Goal: Check status: Check status

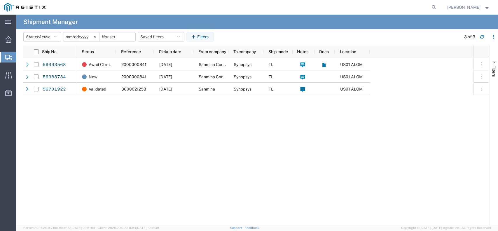
click at [249, 149] on div "Await Cfrm. 2000000841 10/01/2025 Sanmina Corporation Synopsys TL US01 ALOM New…" at bounding box center [275, 141] width 396 height 167
click at [21, 58] on span "Shipments" at bounding box center [18, 57] width 5 height 12
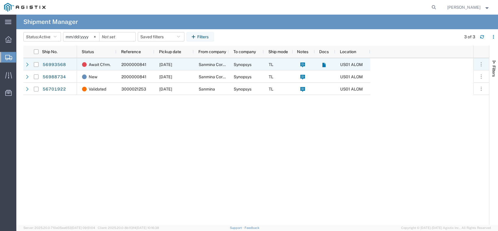
click at [172, 64] on span "10/01/2025" at bounding box center [165, 64] width 13 height 5
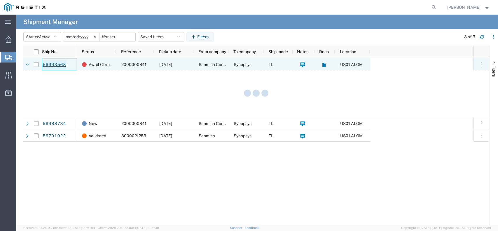
click at [58, 64] on link "56993568" at bounding box center [54, 64] width 24 height 9
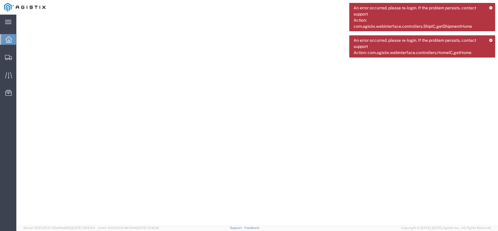
click at [490, 6] on icon at bounding box center [491, 7] width 4 height 3
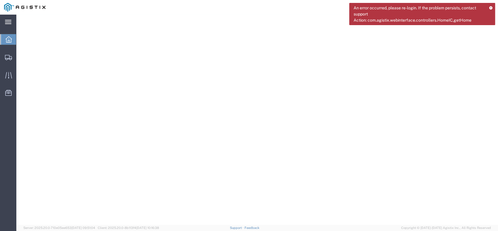
click at [9, 23] on icon at bounding box center [8, 22] width 6 height 4
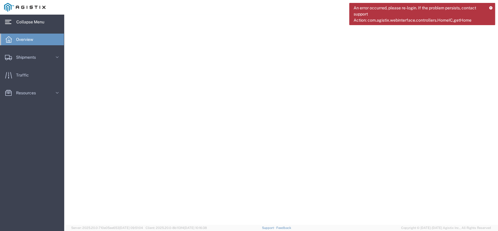
click at [20, 41] on span "Overview" at bounding box center [26, 40] width 21 height 12
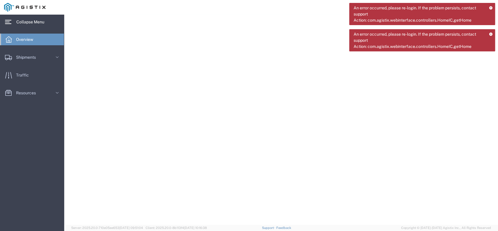
click at [490, 8] on icon at bounding box center [491, 7] width 4 height 3
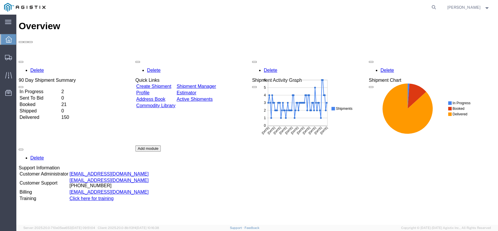
click at [42, 89] on td "In Progress" at bounding box center [39, 92] width 41 height 6
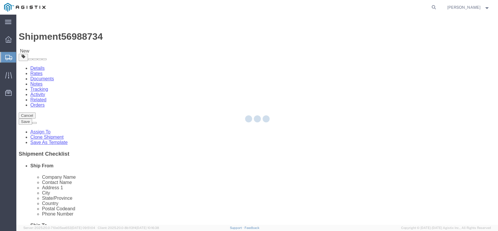
select select
select select "65511"
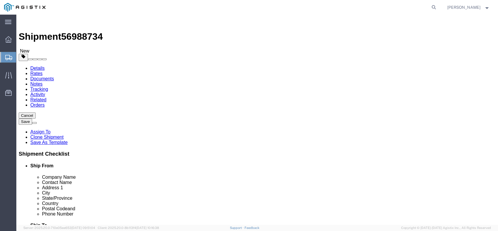
click link "Documents"
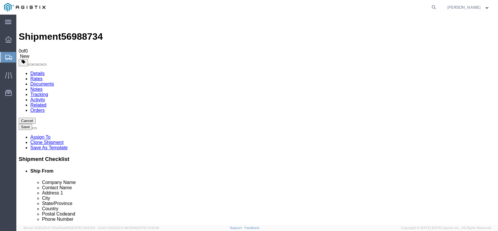
click at [54, 81] on link "Documents" at bounding box center [42, 83] width 24 height 5
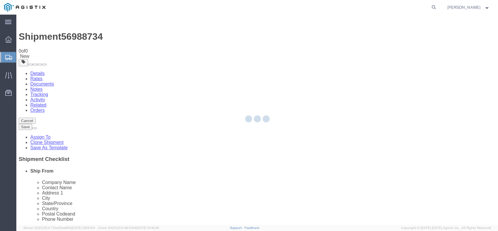
click at [9, 59] on icon at bounding box center [8, 57] width 7 height 5
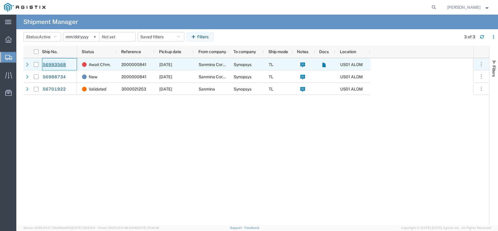
click at [58, 65] on link "56993568" at bounding box center [54, 64] width 24 height 9
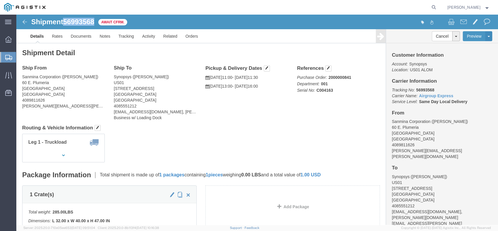
drag, startPoint x: 80, startPoint y: 8, endPoint x: 48, endPoint y: 8, distance: 32.7
click div "Shipment 56993568 Await Cfrm."
copy span "56993568"
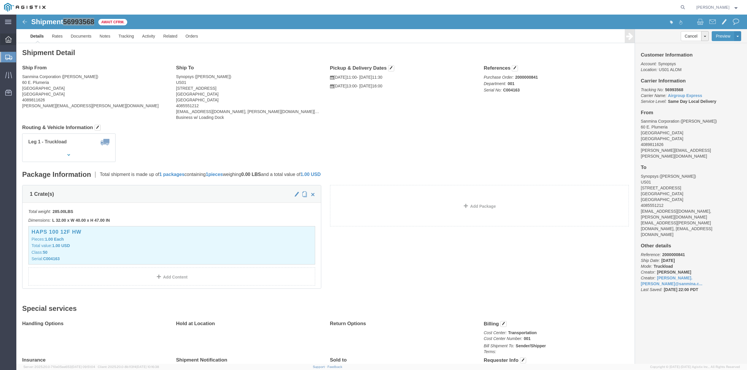
click at [9, 41] on icon at bounding box center [8, 39] width 6 height 6
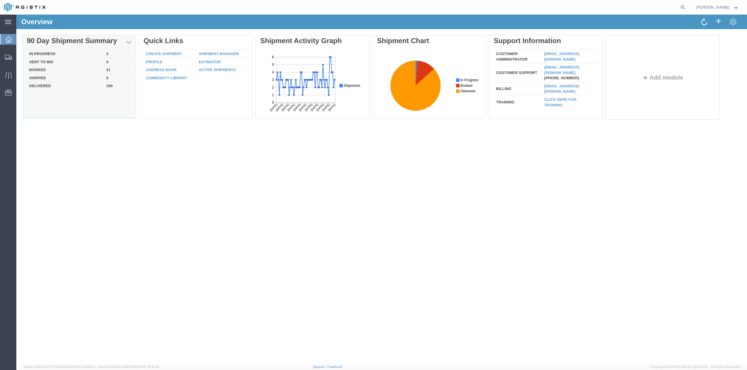
click at [49, 54] on td "In Progress" at bounding box center [65, 54] width 77 height 8
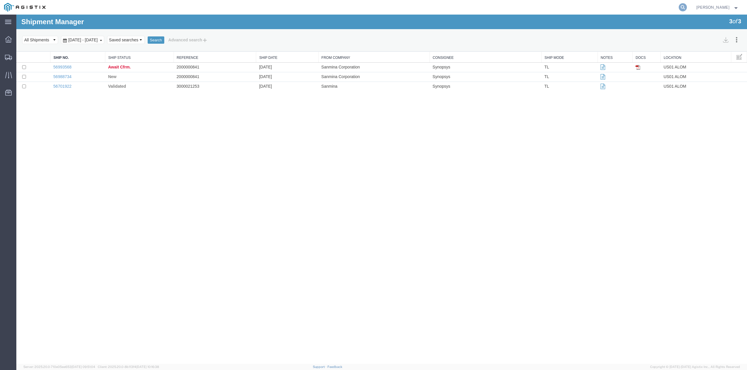
click at [498, 7] on icon at bounding box center [682, 7] width 8 height 8
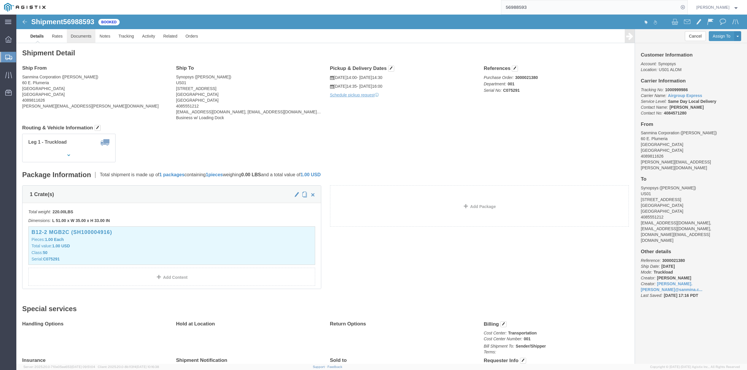
click link "Documents"
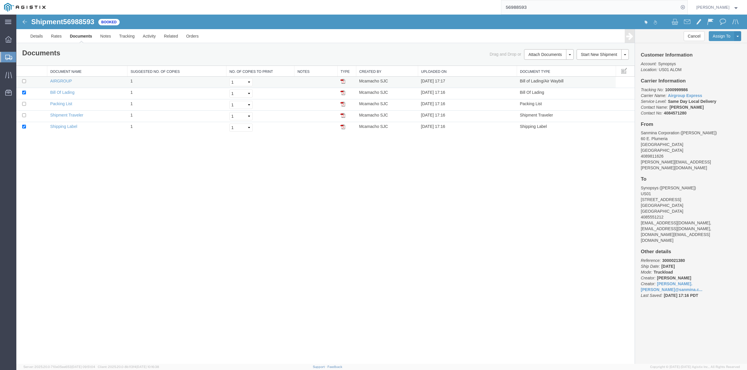
click at [341, 80] on img at bounding box center [342, 81] width 5 height 5
click at [12, 57] on icon at bounding box center [8, 57] width 7 height 5
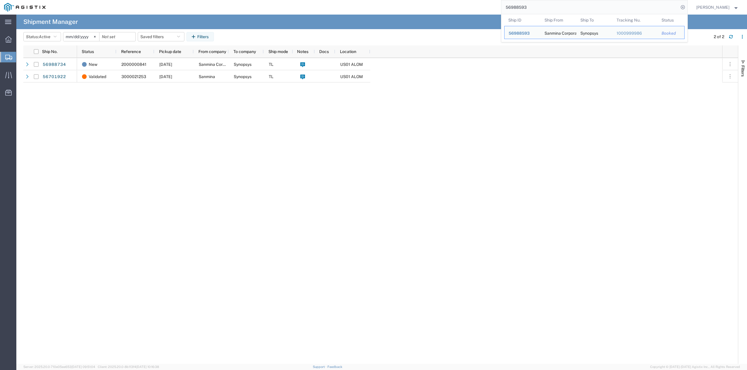
click at [498, 6] on input "56988593" at bounding box center [589, 7] width 177 height 14
click at [498, 6] on input "5993568" at bounding box center [589, 7] width 177 height 14
type input "56993568"
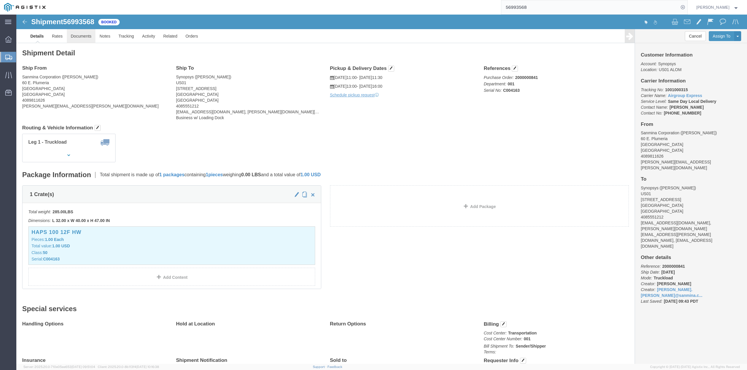
click link "Documents"
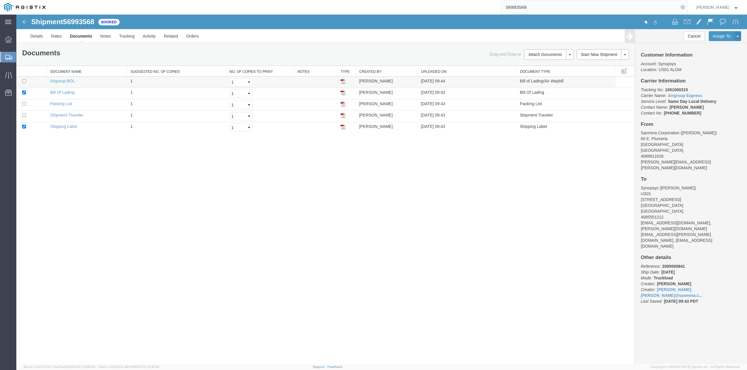
click at [342, 80] on img at bounding box center [342, 81] width 5 height 5
